Goal: Information Seeking & Learning: Learn about a topic

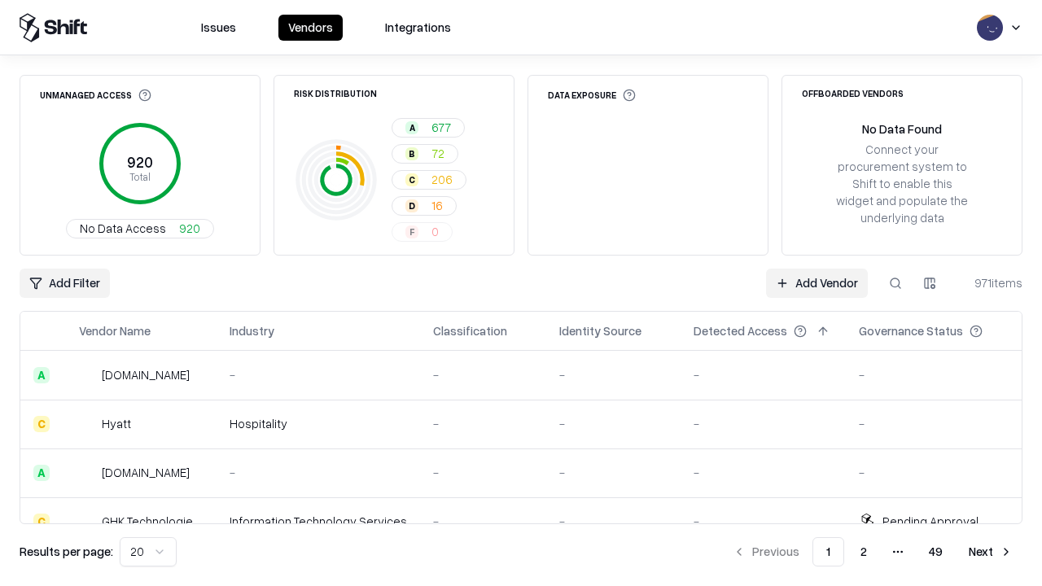
click at [148, 552] on html "Issues Vendors Integrations Unmanaged Access 920 Total No Data Access 920 Risk …" at bounding box center [521, 293] width 1042 height 586
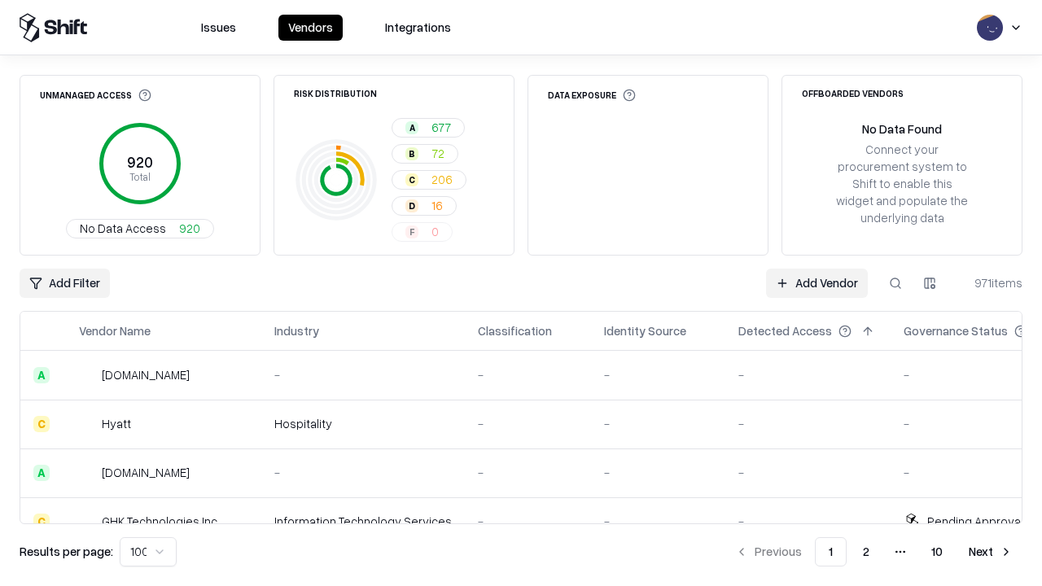
click at [990, 552] on button "Next" at bounding box center [990, 551] width 63 height 29
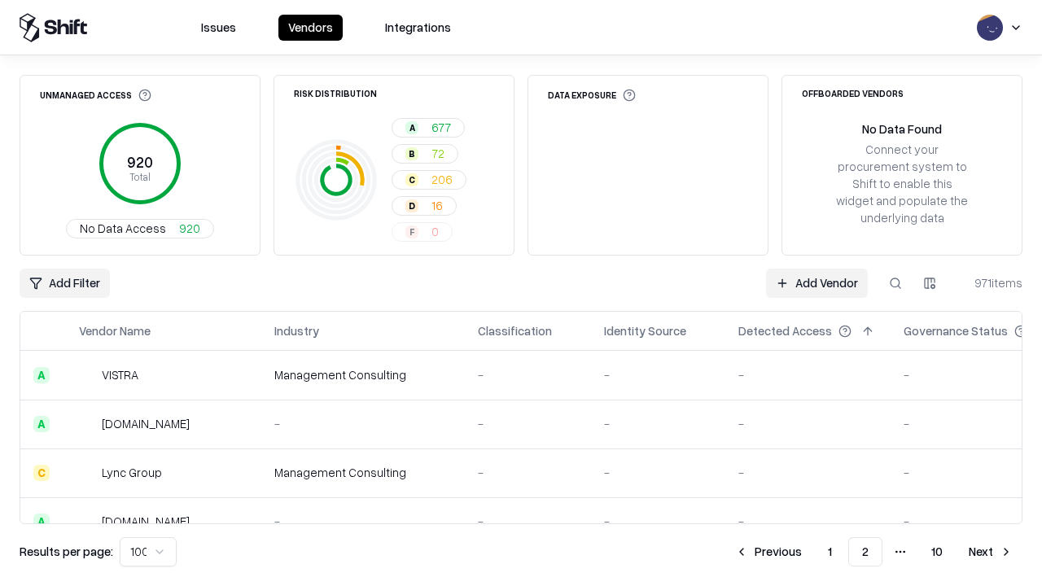
click at [990, 552] on button "Next" at bounding box center [990, 551] width 63 height 29
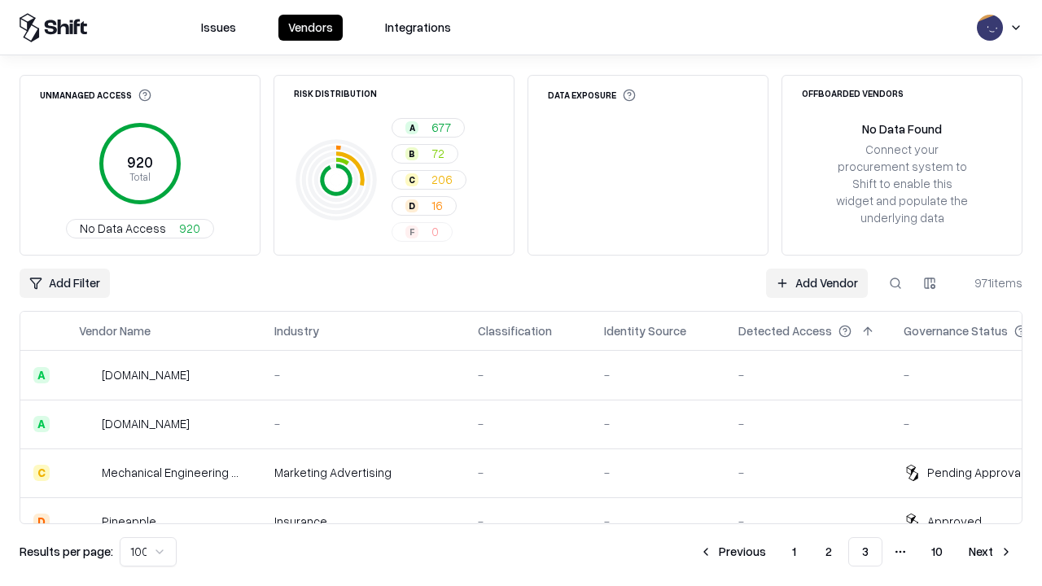
click at [990, 552] on button "Next" at bounding box center [990, 551] width 63 height 29
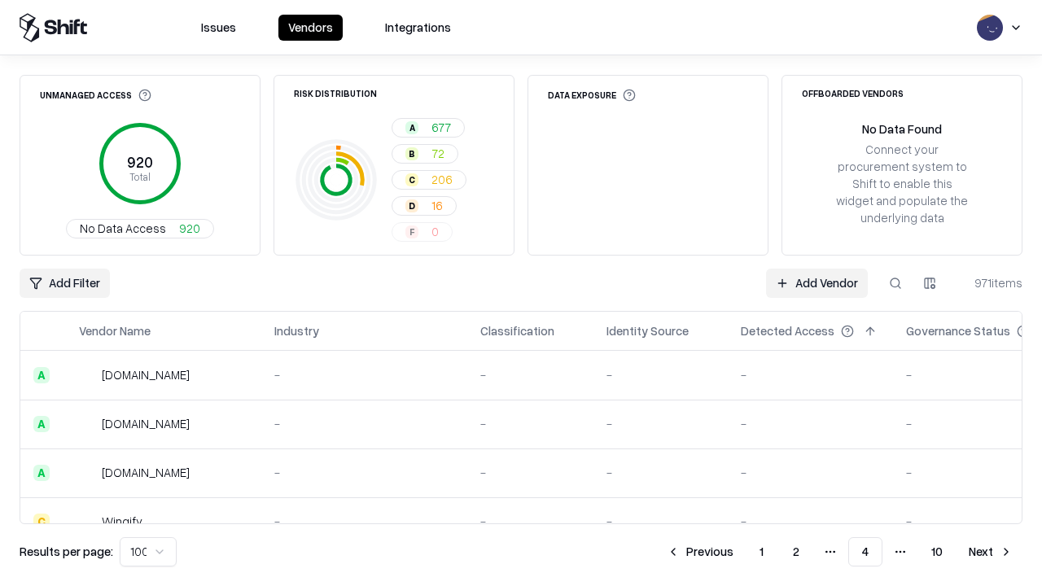
click at [990, 552] on button "Next" at bounding box center [990, 551] width 63 height 29
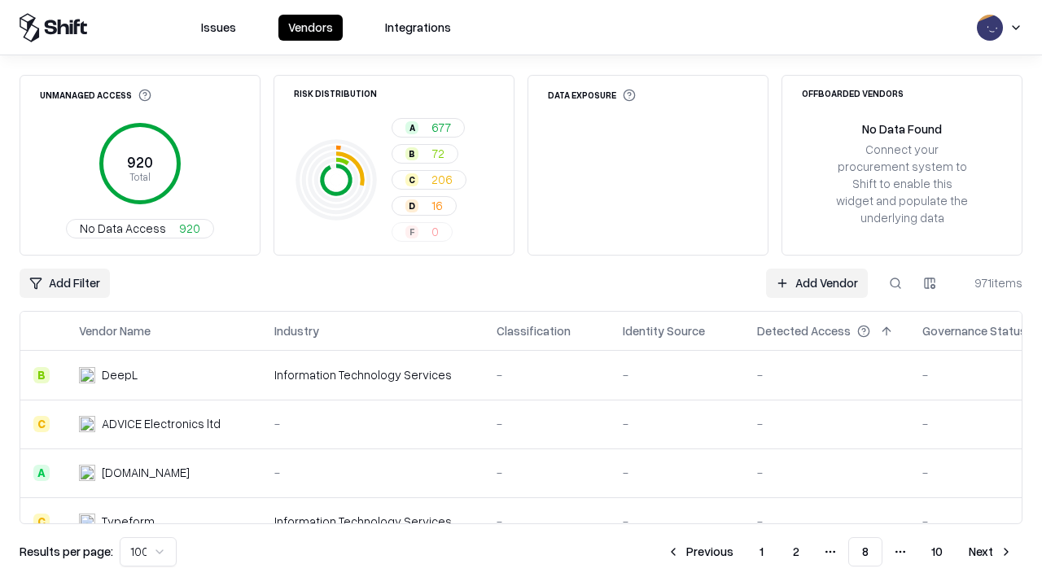
click at [990, 552] on button "Next" at bounding box center [990, 551] width 63 height 29
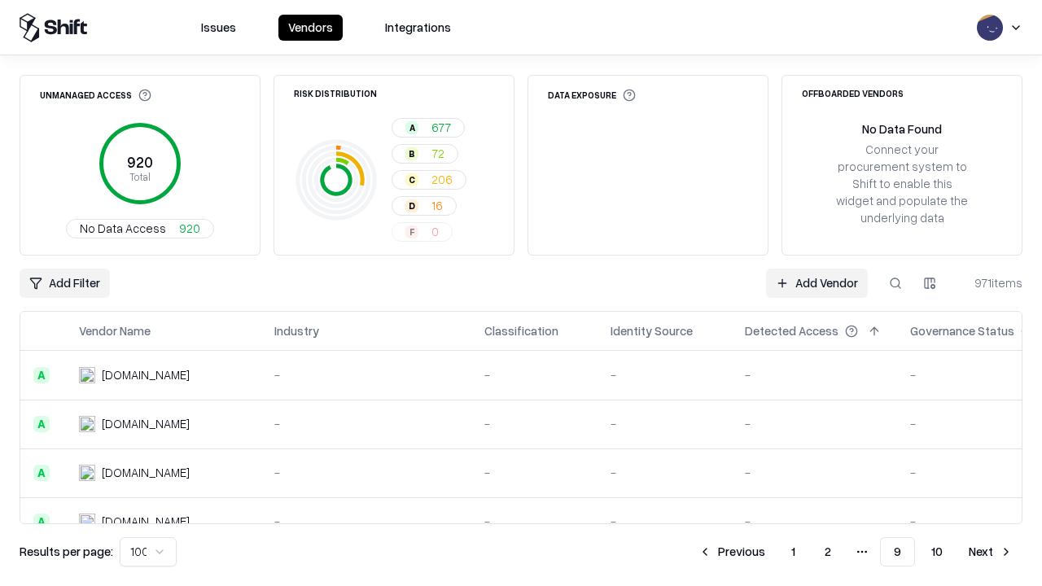
click at [990, 552] on button "Next" at bounding box center [990, 551] width 63 height 29
click at [768, 552] on button "Previous" at bounding box center [768, 551] width 86 height 29
click at [732, 552] on button "Previous" at bounding box center [731, 551] width 86 height 29
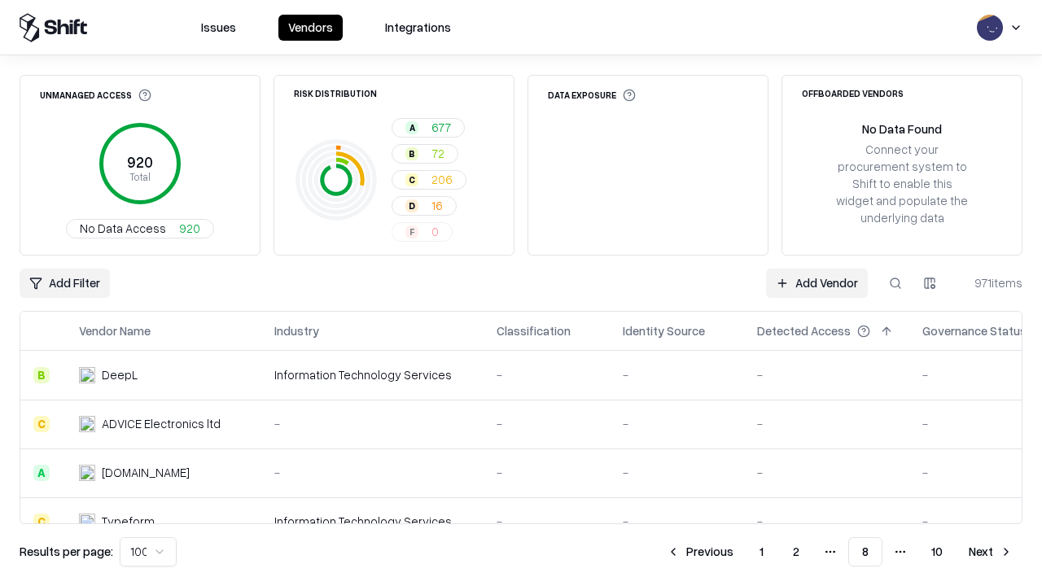
click at [700, 552] on button "Previous" at bounding box center [700, 551] width 86 height 29
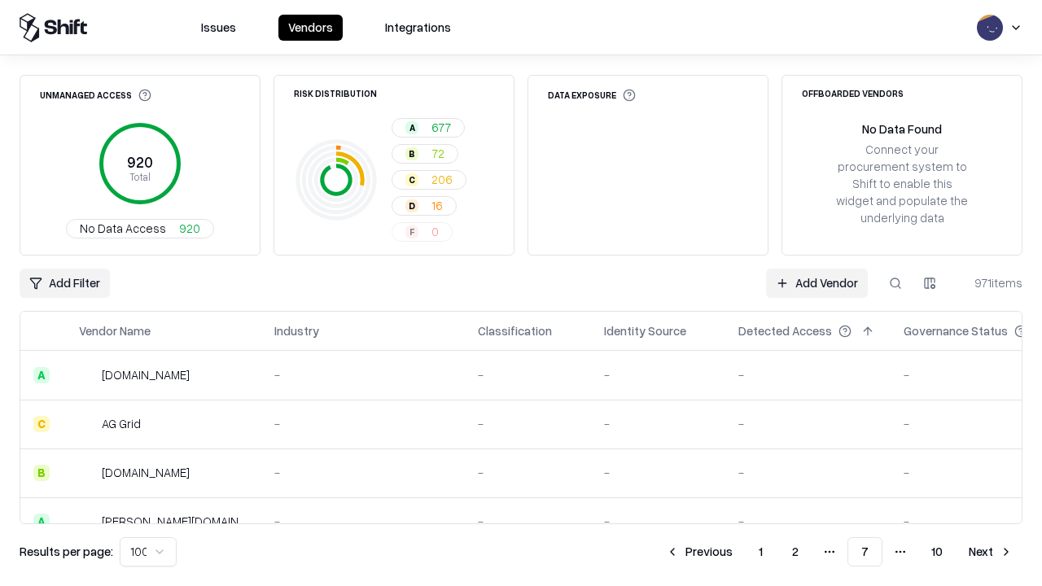
click at [699, 552] on button "Previous" at bounding box center [699, 551] width 86 height 29
click at [700, 552] on button "Previous" at bounding box center [700, 551] width 86 height 29
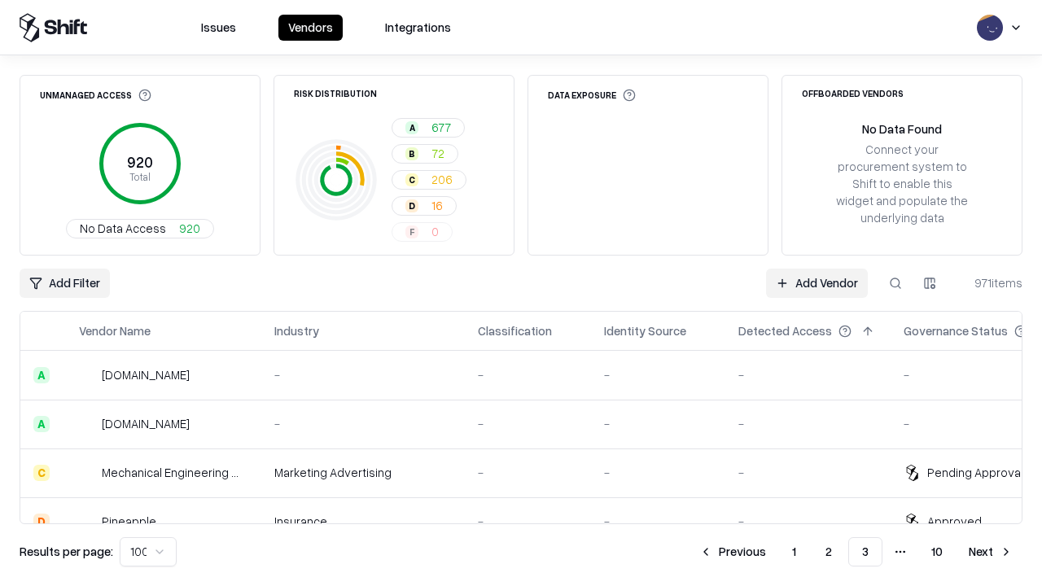
click at [732, 552] on button "Previous" at bounding box center [732, 551] width 86 height 29
